Goal: Task Accomplishment & Management: Use online tool/utility

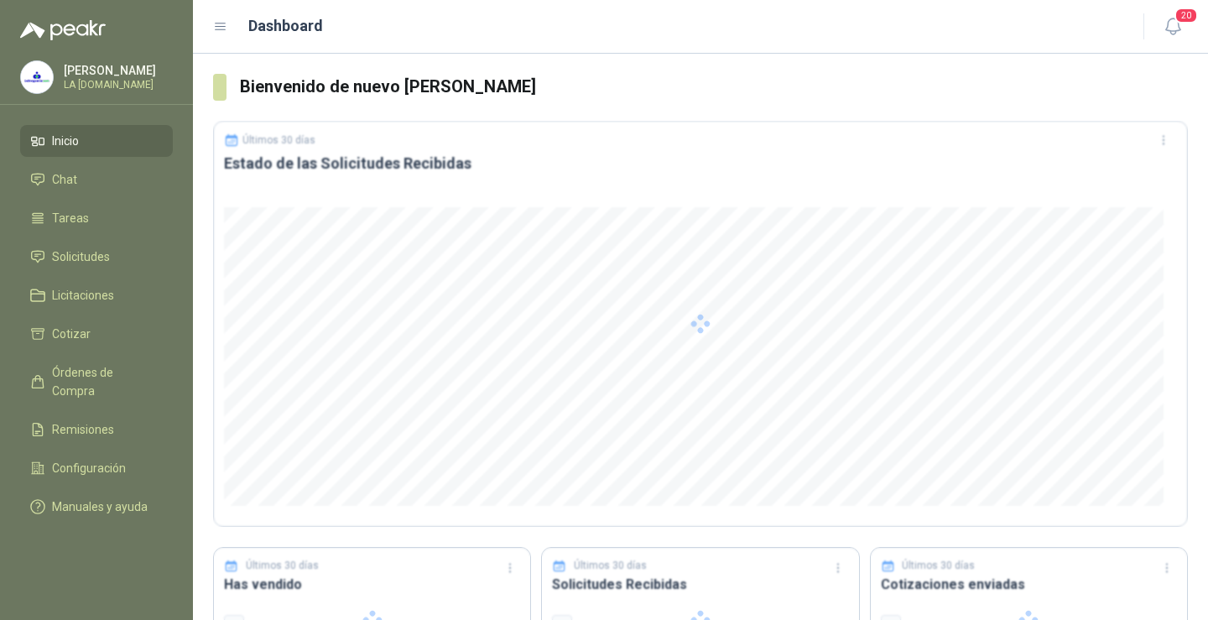
click at [607, 416] on div at bounding box center [700, 324] width 975 height 406
click at [1174, 29] on icon "button" at bounding box center [1173, 26] width 21 height 21
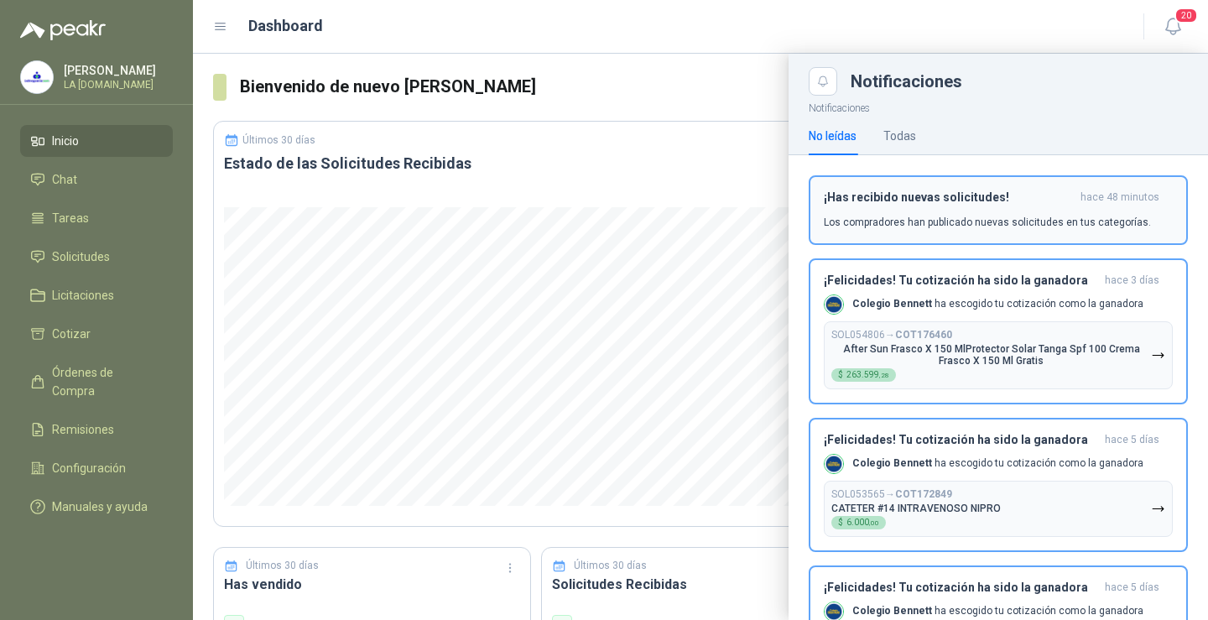
click at [1029, 221] on p "Los compradores han publicado nuevas solicitudes en tus categorías." at bounding box center [987, 222] width 327 height 15
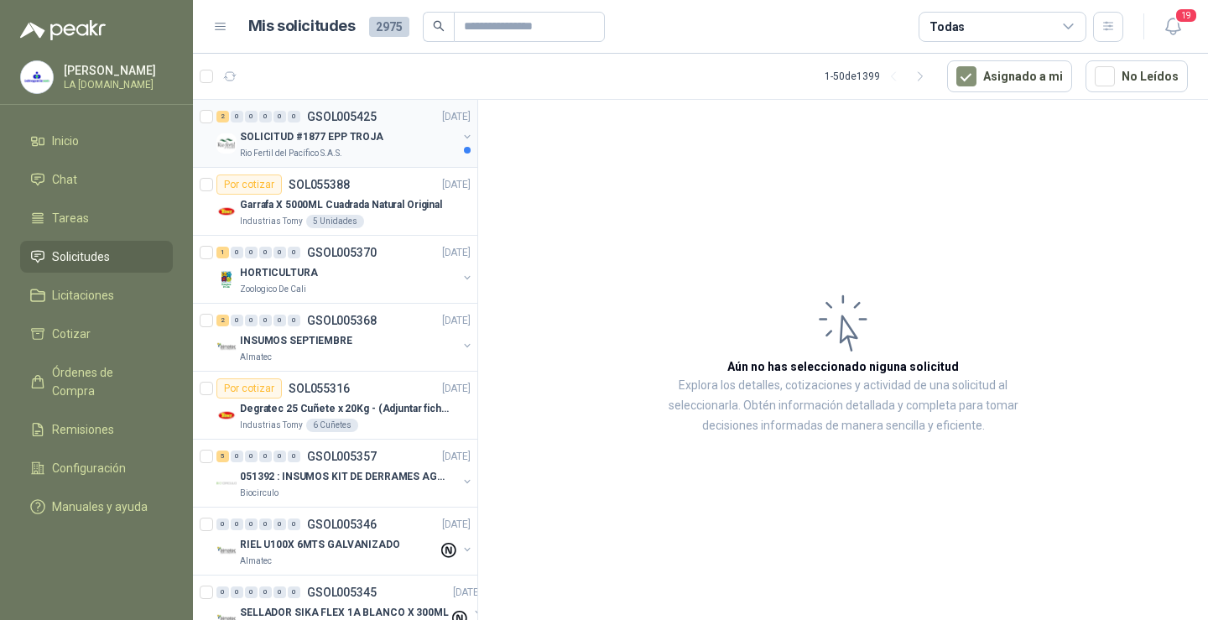
click at [359, 129] on p "SOLICITUD #1877 EPP TROJA" at bounding box center [311, 137] width 143 height 16
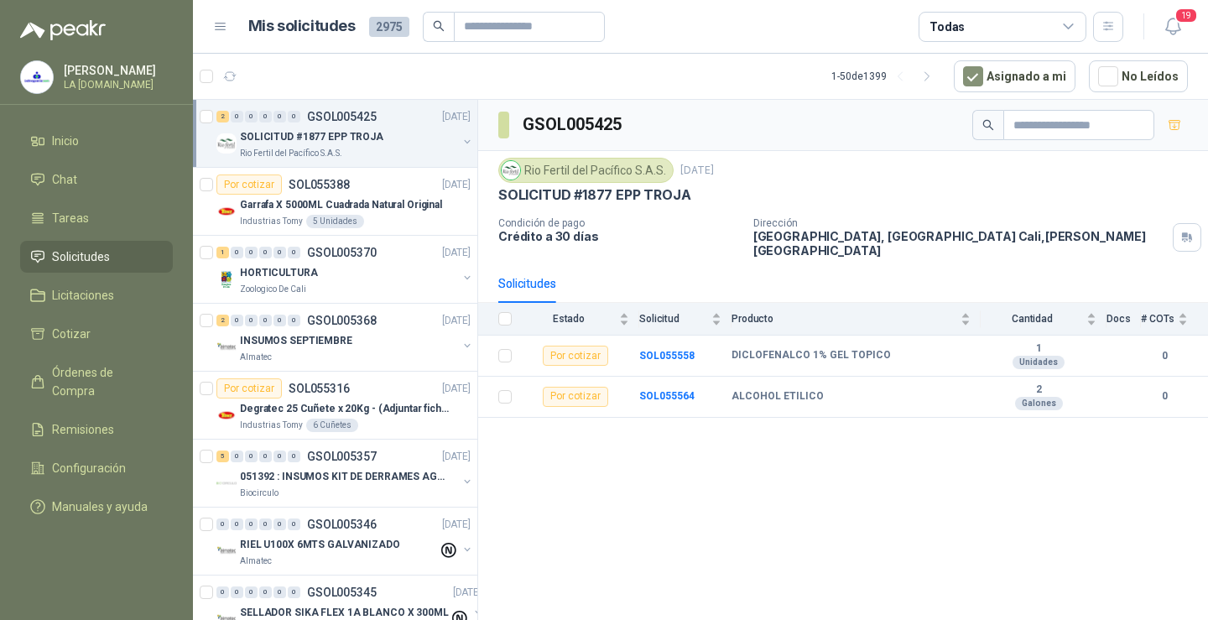
click at [349, 138] on p "SOLICITUD #1877 EPP TROJA" at bounding box center [311, 137] width 143 height 16
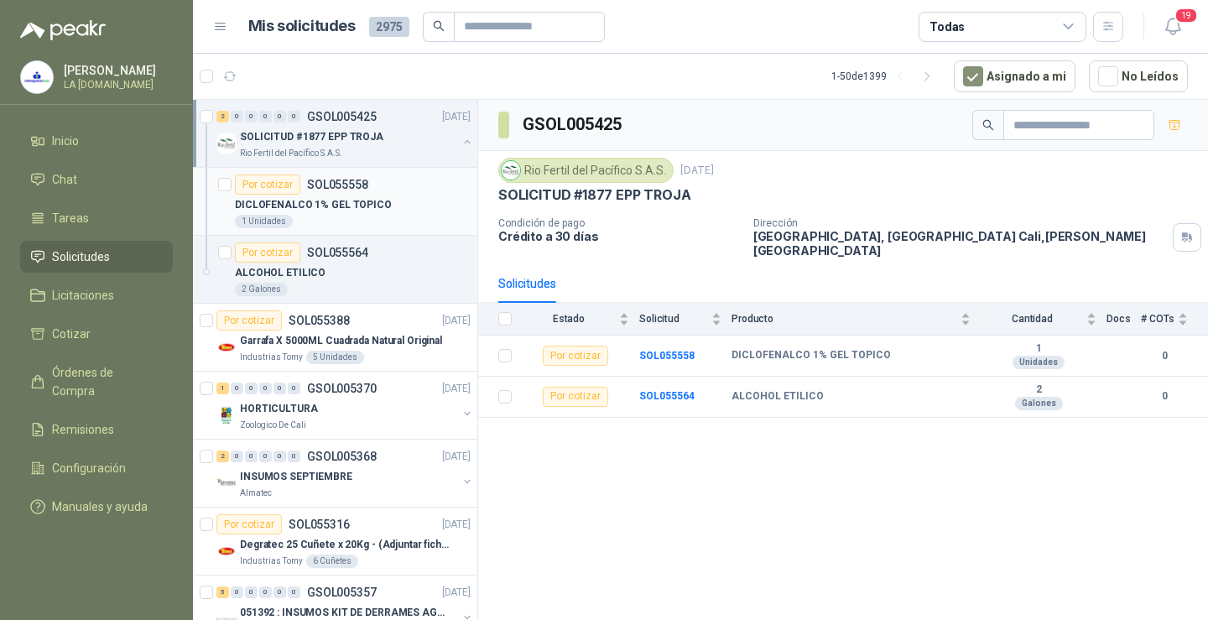
click at [361, 225] on div "1 Unidades" at bounding box center [353, 221] width 236 height 13
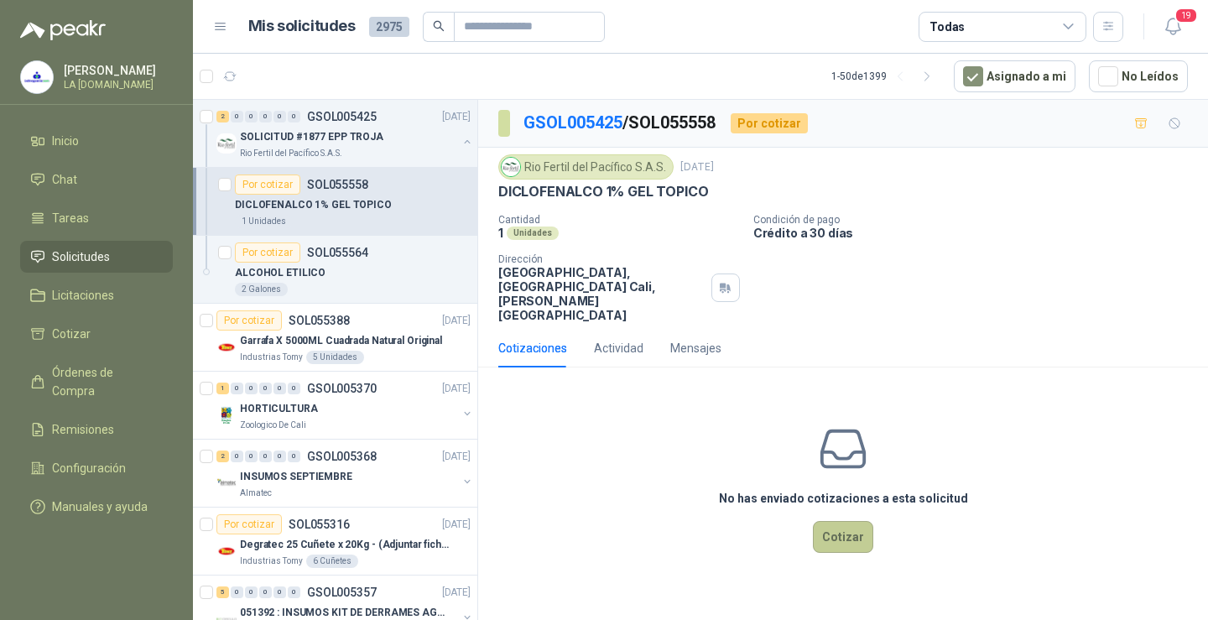
click at [835, 521] on button "Cotizar" at bounding box center [843, 537] width 60 height 32
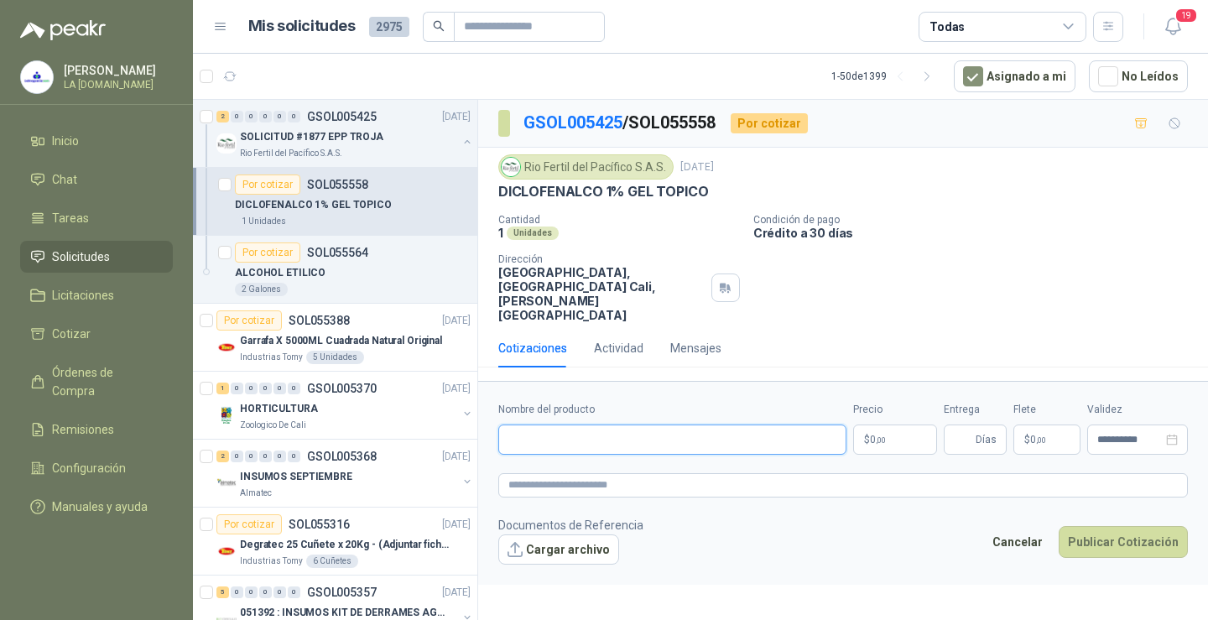
click at [622, 430] on input "Nombre del producto" at bounding box center [672, 440] width 348 height 30
paste input "**********"
type input "**********"
click at [914, 430] on body "[PERSON_NAME] LA [DOMAIN_NAME] Inicio Chat Tareas Solicitudes Licitaciones Coti…" at bounding box center [604, 310] width 1208 height 620
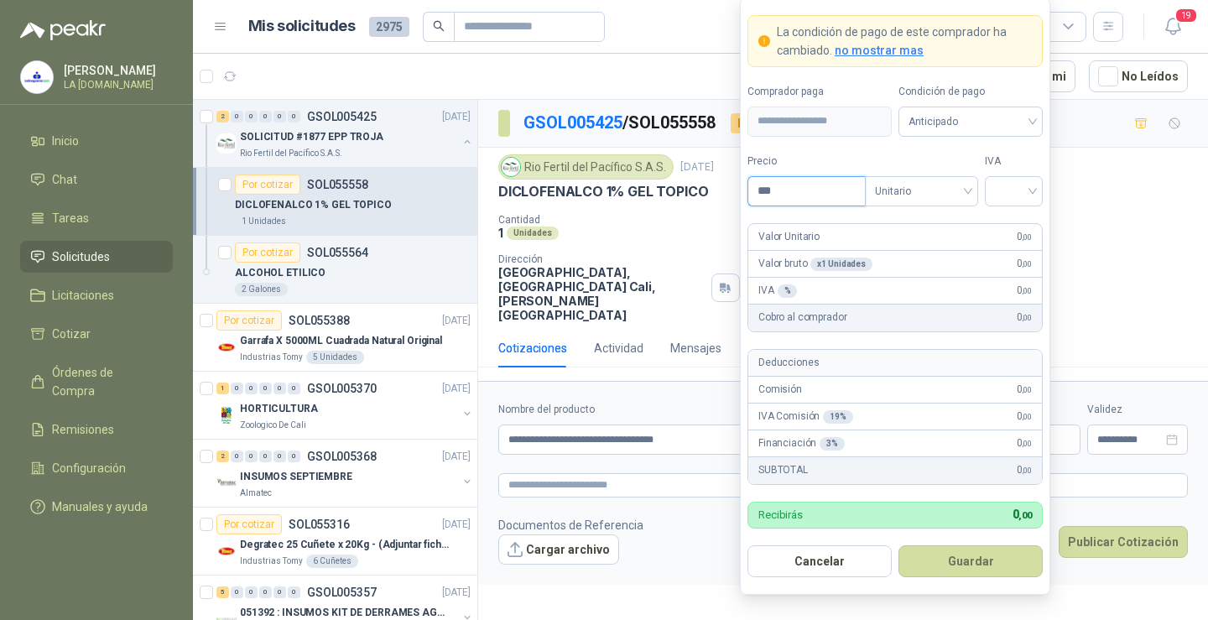
click at [780, 192] on input "***" at bounding box center [806, 191] width 117 height 29
type input "********"
click at [1015, 185] on input "search" at bounding box center [1014, 189] width 38 height 25
click at [1006, 281] on div "0%" at bounding box center [1013, 279] width 31 height 18
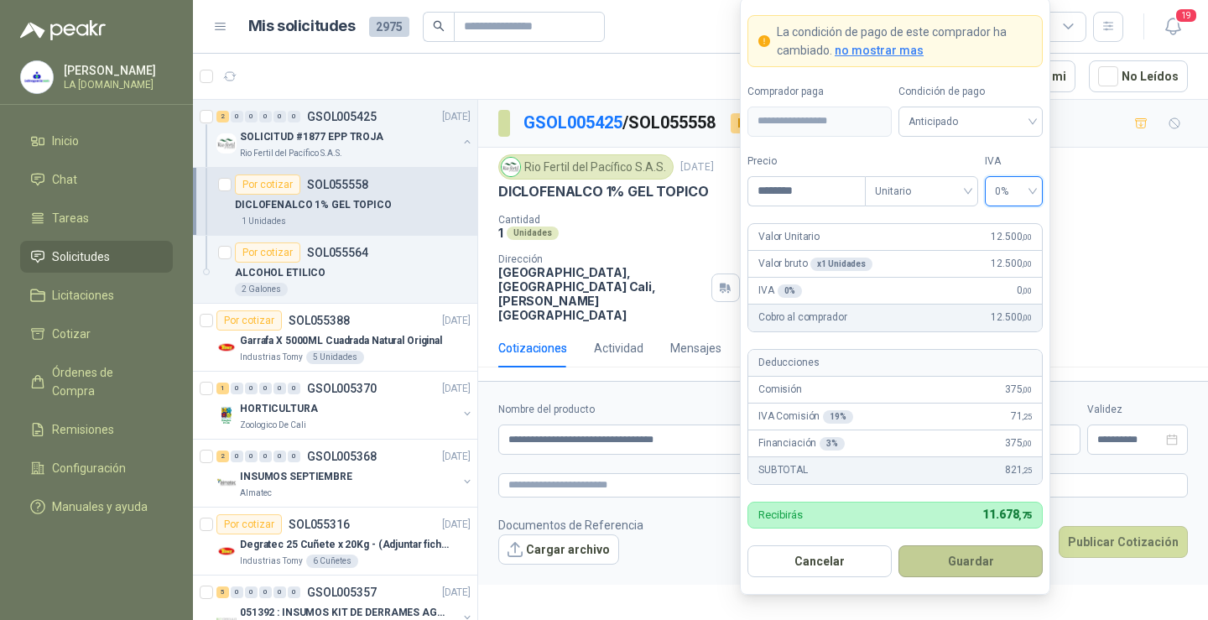
click at [979, 567] on button "Guardar" at bounding box center [971, 561] width 144 height 32
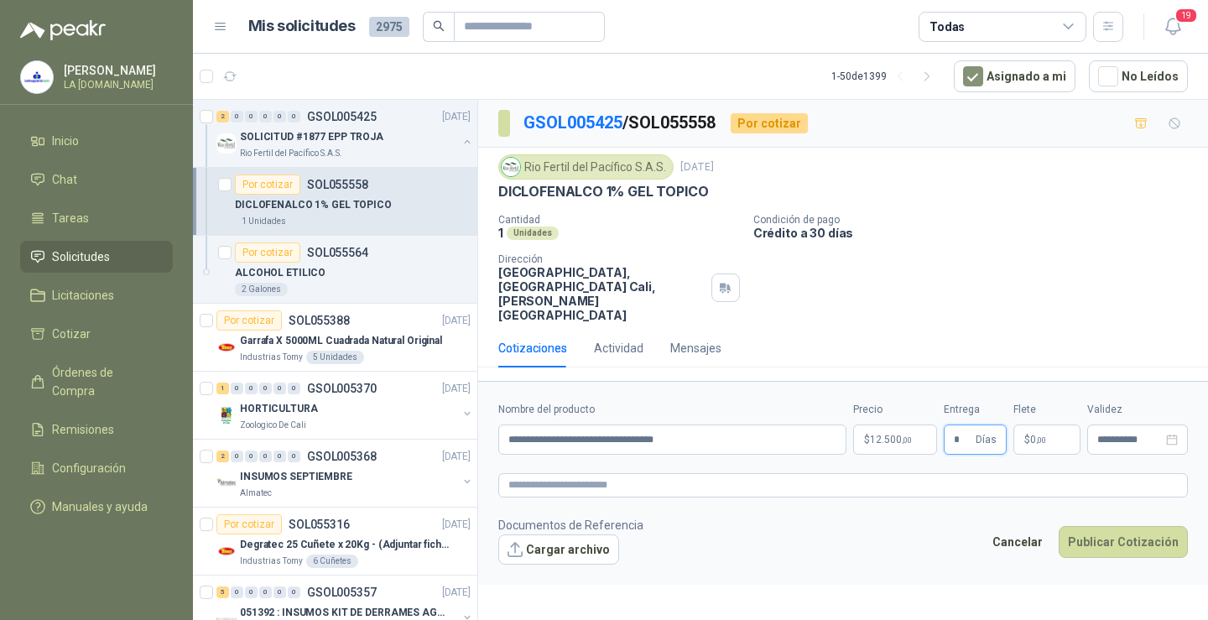
type input "*"
click at [1041, 435] on span ",00" at bounding box center [1041, 439] width 10 height 9
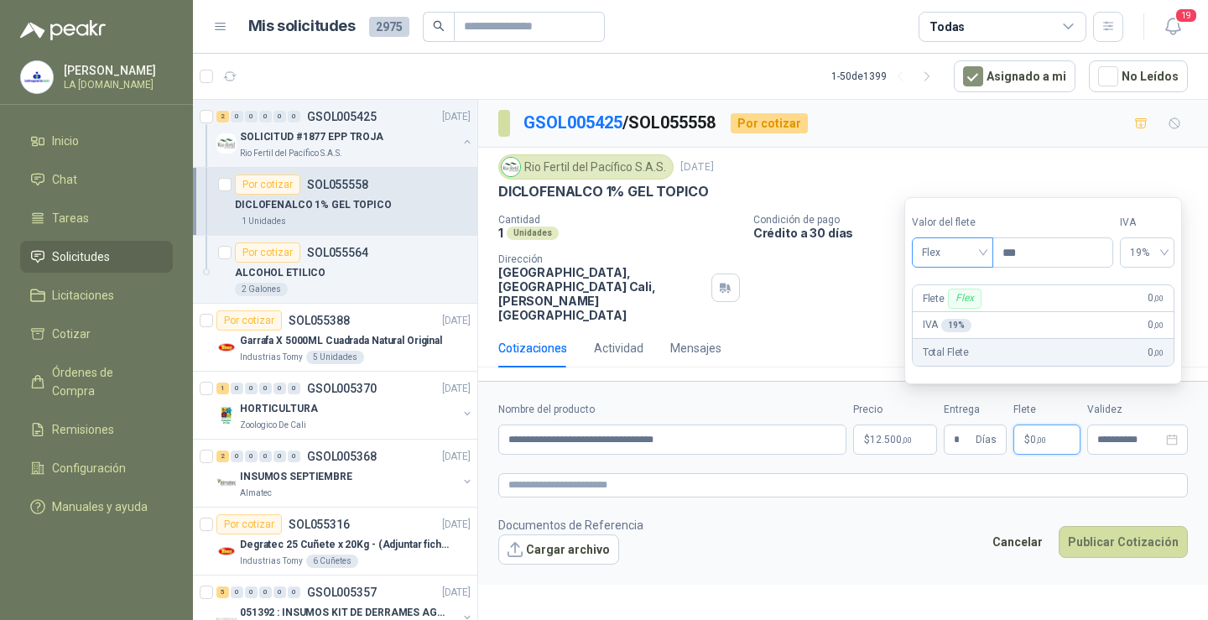
click at [980, 258] on span "Flex" at bounding box center [952, 252] width 61 height 25
click at [945, 292] on div "Flex" at bounding box center [954, 288] width 58 height 18
click at [1032, 251] on input "***" at bounding box center [1052, 252] width 119 height 29
click at [1172, 243] on div "19%" at bounding box center [1146, 252] width 55 height 30
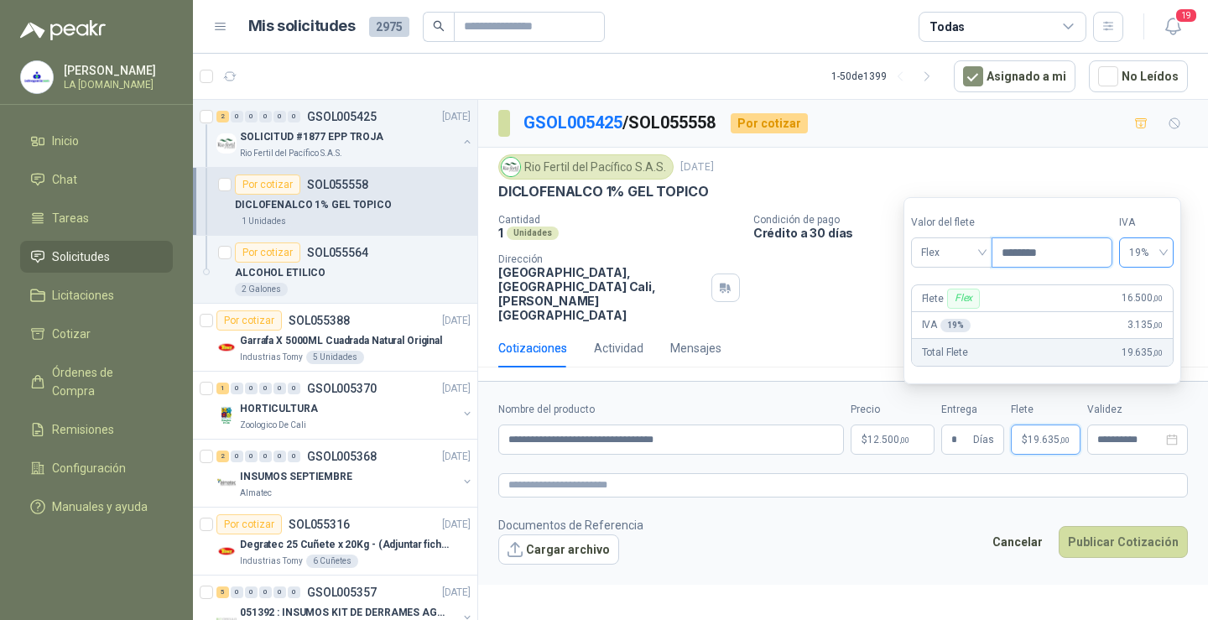
type input "********"
click at [1151, 324] on div "0%" at bounding box center [1154, 314] width 27 height 18
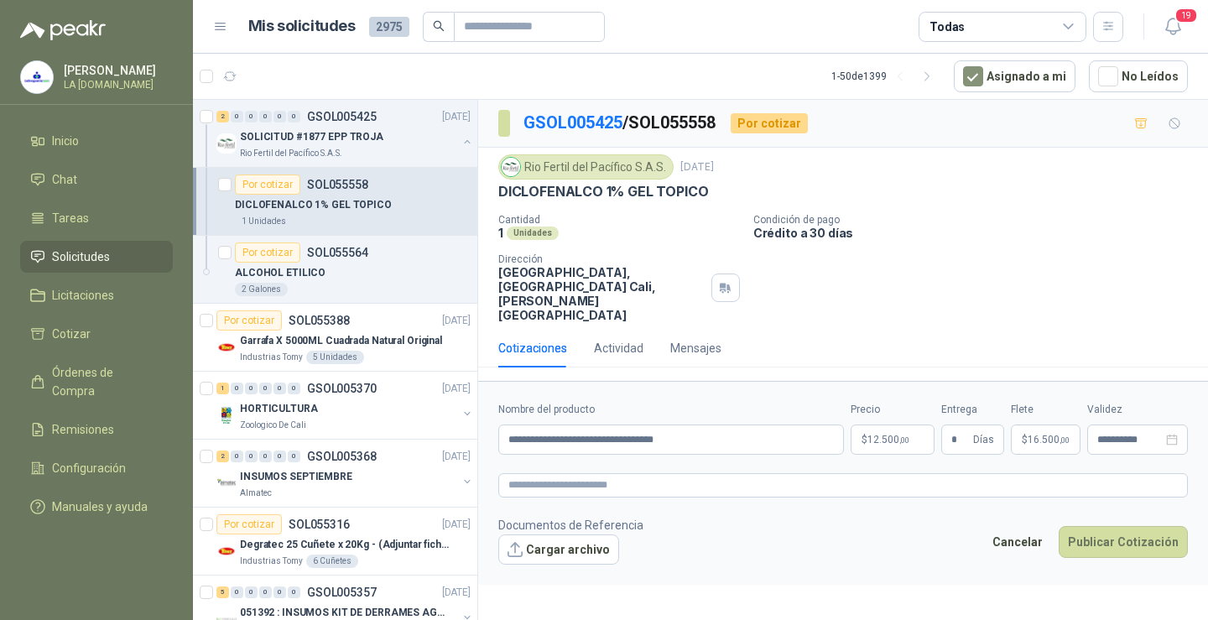
click at [965, 518] on footer "Documentos de Referencia Cargar archivo Cancelar Publicar Cotización" at bounding box center [843, 540] width 690 height 49
click at [651, 473] on textarea at bounding box center [843, 485] width 690 height 24
click at [1086, 526] on button "Publicar Cotización" at bounding box center [1123, 542] width 129 height 32
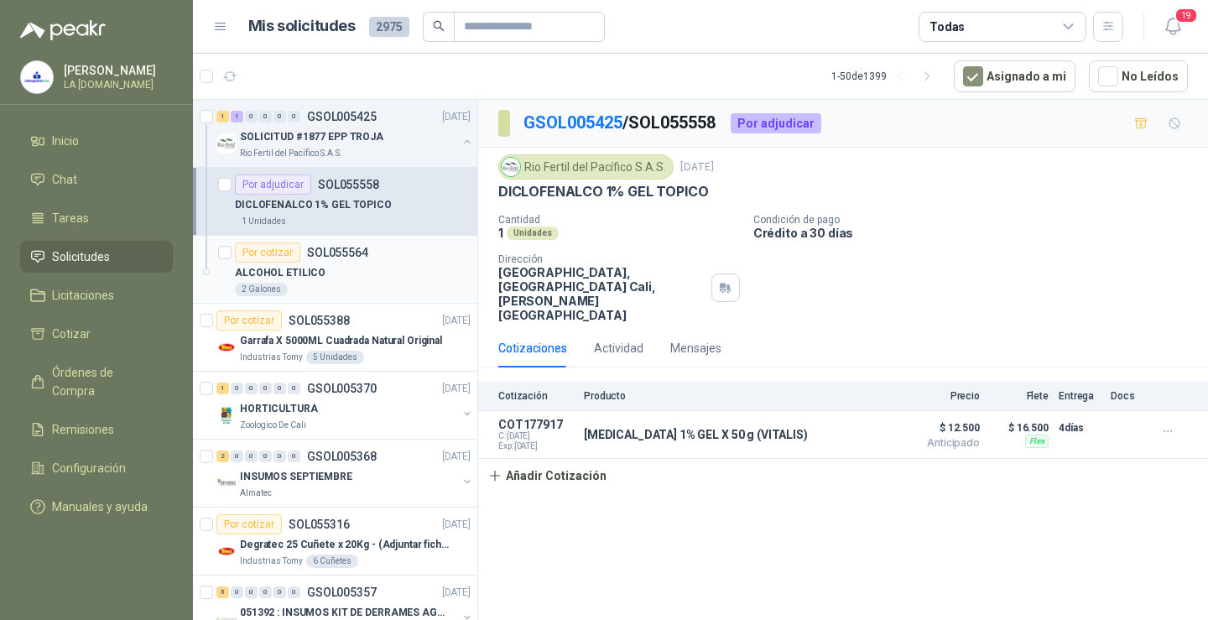
click at [374, 271] on div "ALCOHOL ETILICO" at bounding box center [353, 273] width 236 height 20
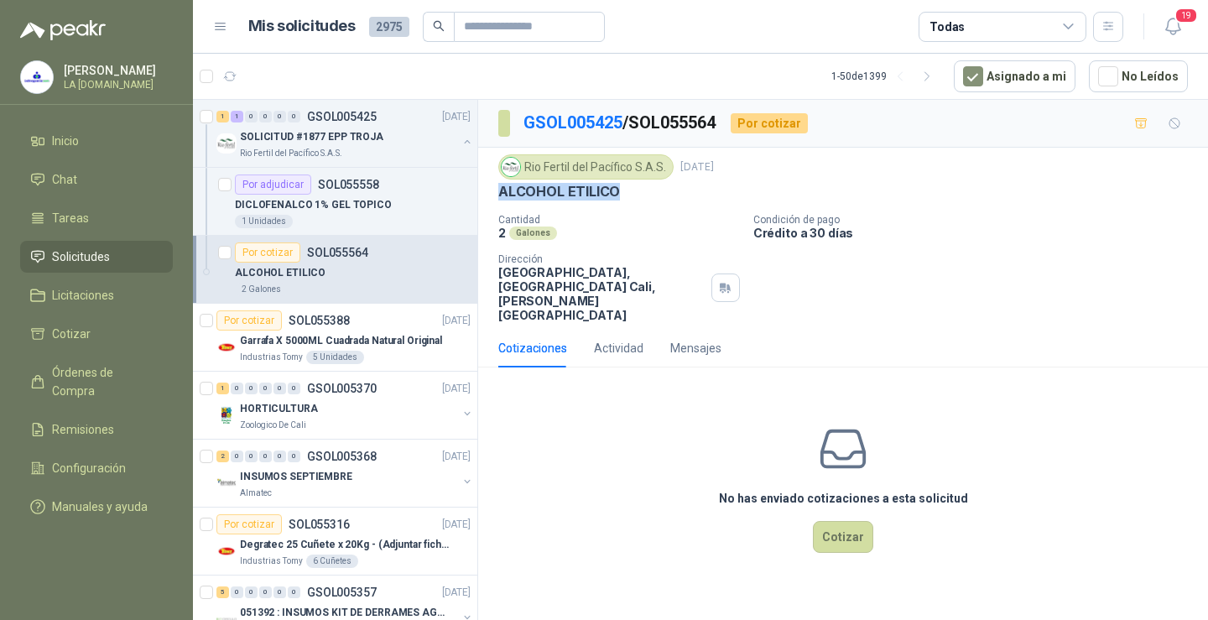
drag, startPoint x: 501, startPoint y: 195, endPoint x: 639, endPoint y: 193, distance: 138.4
click at [639, 193] on div "ALCOHOL ETILICO" at bounding box center [843, 192] width 690 height 18
copy p "ALCOHOL ETILICO"
click at [360, 404] on div "HORTICULTURA" at bounding box center [348, 409] width 217 height 20
